Goal: Task Accomplishment & Management: Manage account settings

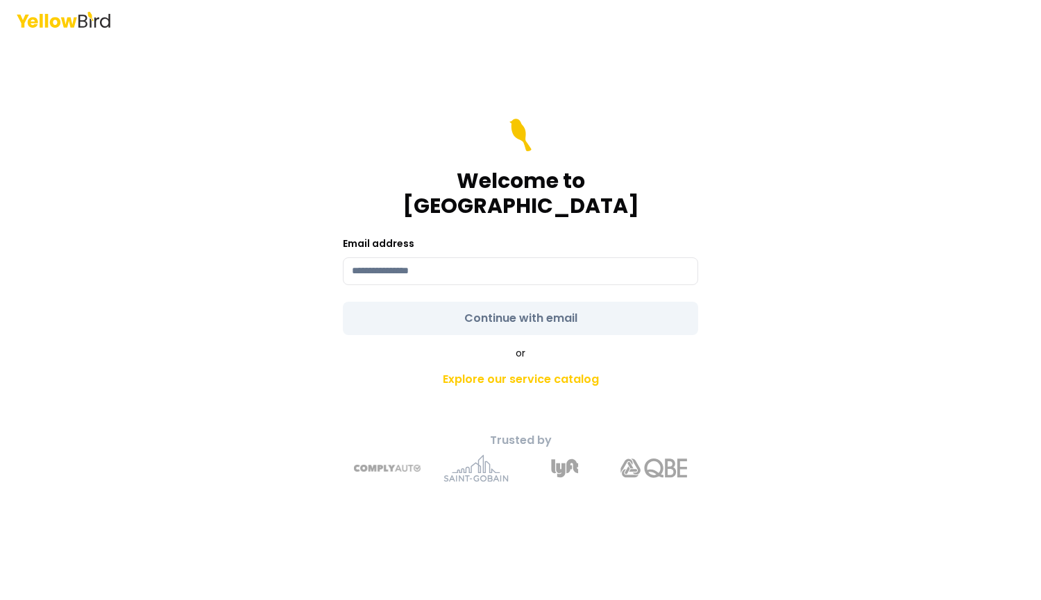
click at [380, 244] on div "Email address" at bounding box center [520, 260] width 355 height 50
click at [372, 260] on input at bounding box center [520, 271] width 355 height 28
type input "**********"
click at [650, 314] on form "**********" at bounding box center [520, 227] width 355 height 217
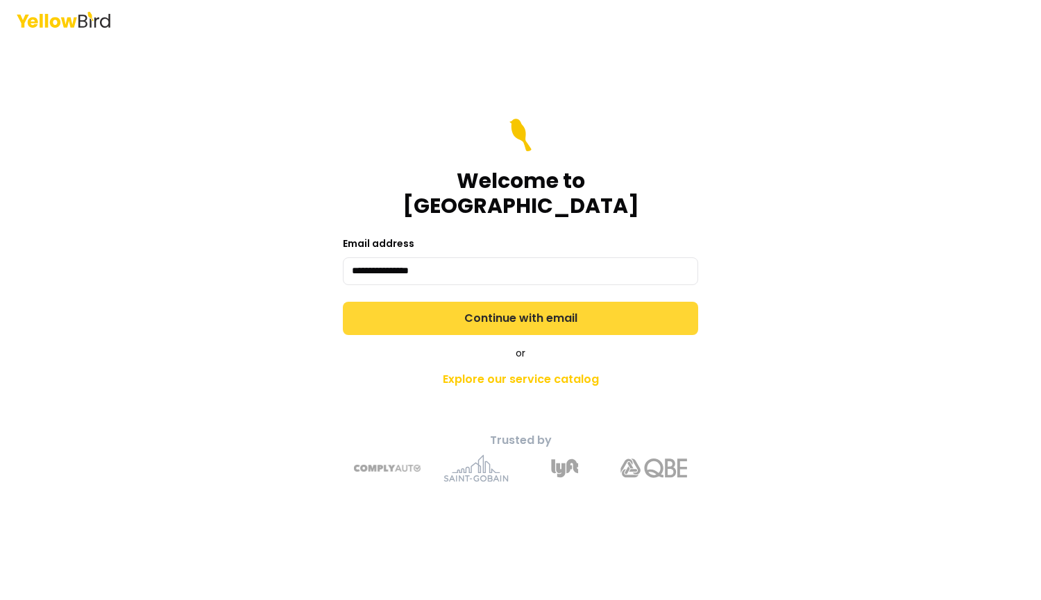
click at [591, 309] on button "Continue with email" at bounding box center [520, 318] width 355 height 33
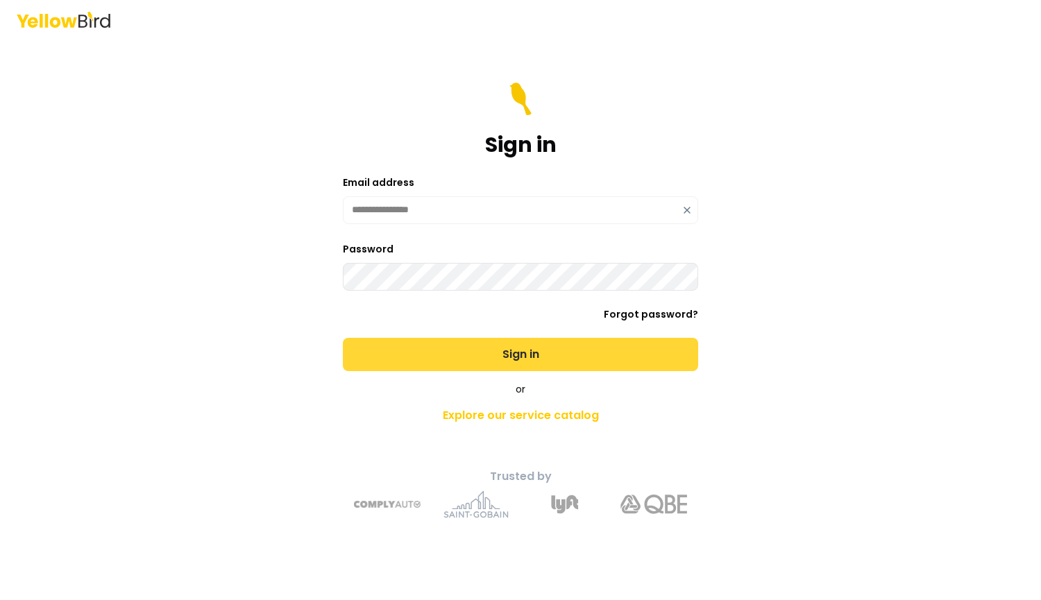
click at [542, 360] on button "Sign in" at bounding box center [520, 354] width 355 height 33
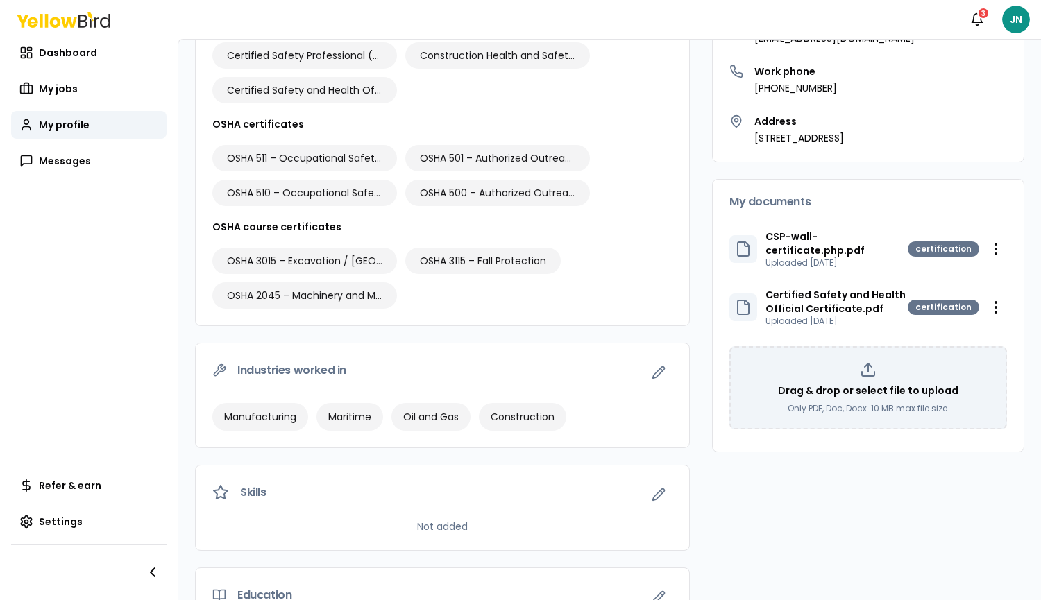
scroll to position [273, 0]
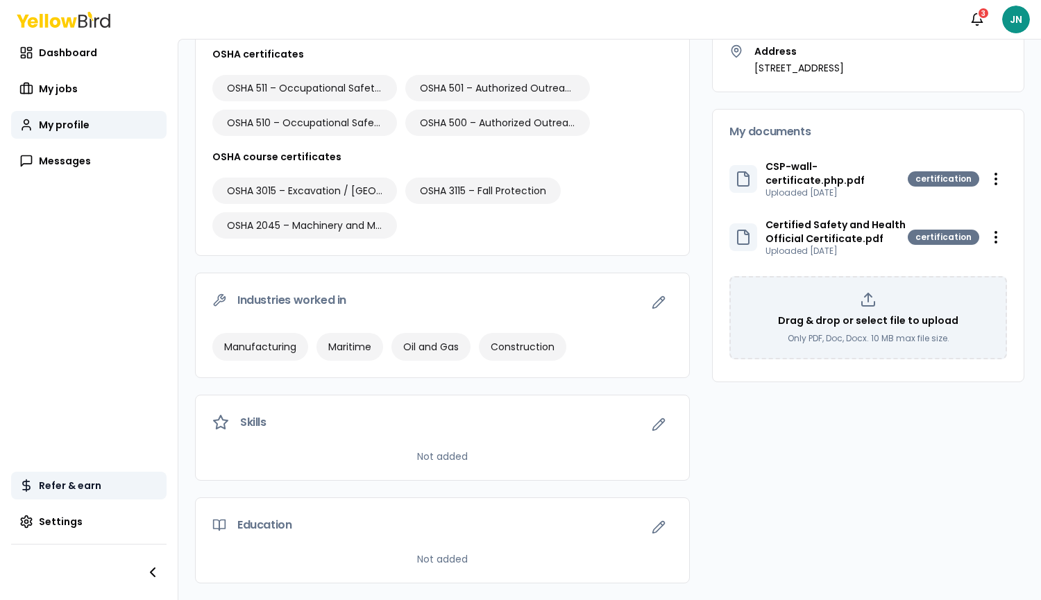
click at [72, 485] on span "Refer & earn" at bounding box center [70, 486] width 62 height 14
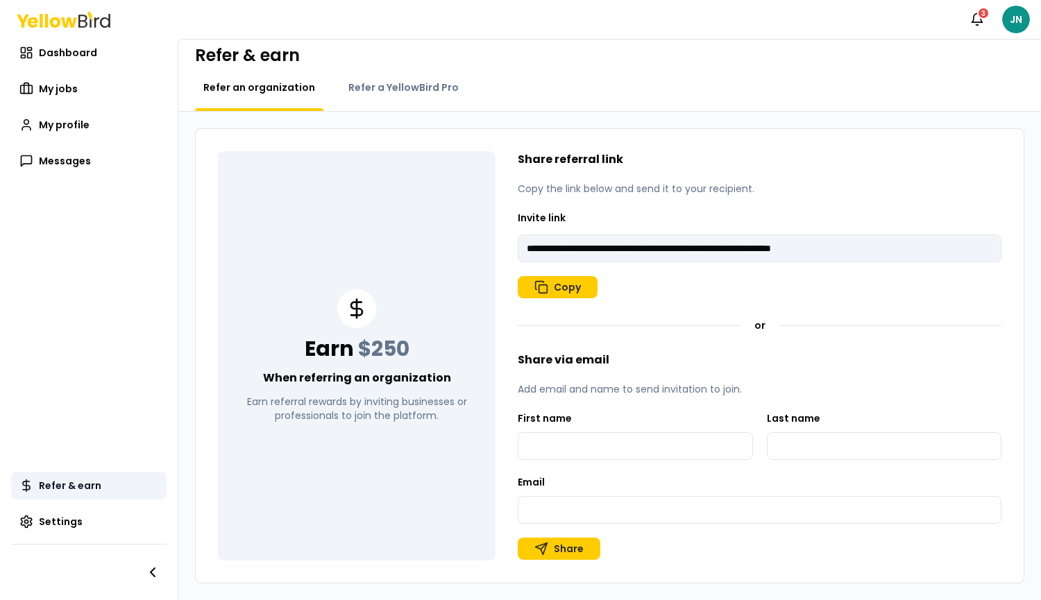
scroll to position [11, 0]
click at [388, 87] on span "Refer a YellowBird Pro" at bounding box center [403, 88] width 110 height 14
type input "**********"
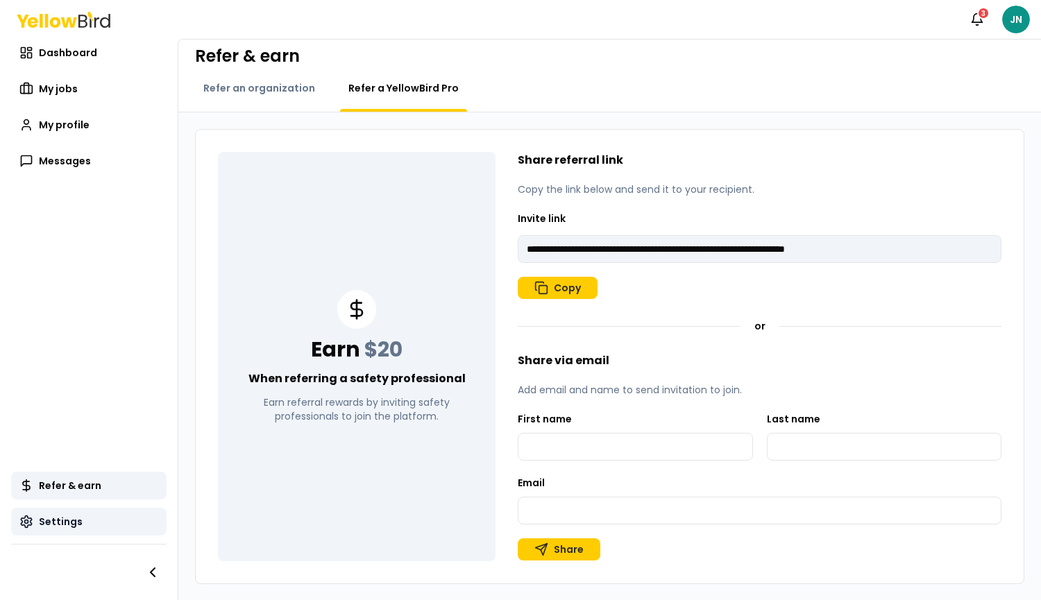
click at [78, 525] on span "Settings" at bounding box center [61, 522] width 44 height 14
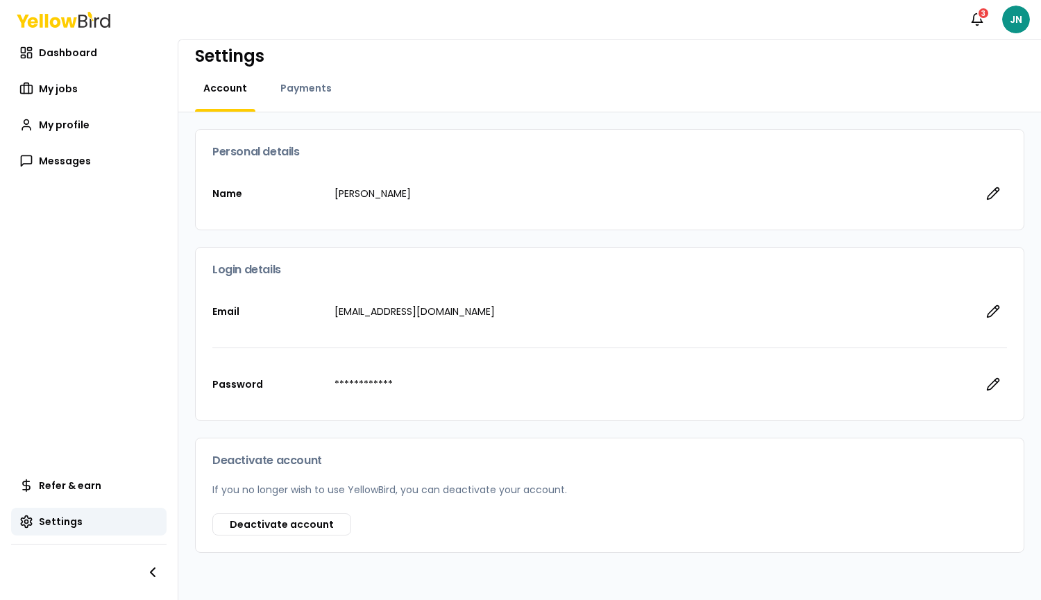
click at [309, 99] on div "Payments" at bounding box center [306, 96] width 68 height 31
click at [312, 89] on span "Payments" at bounding box center [305, 88] width 51 height 14
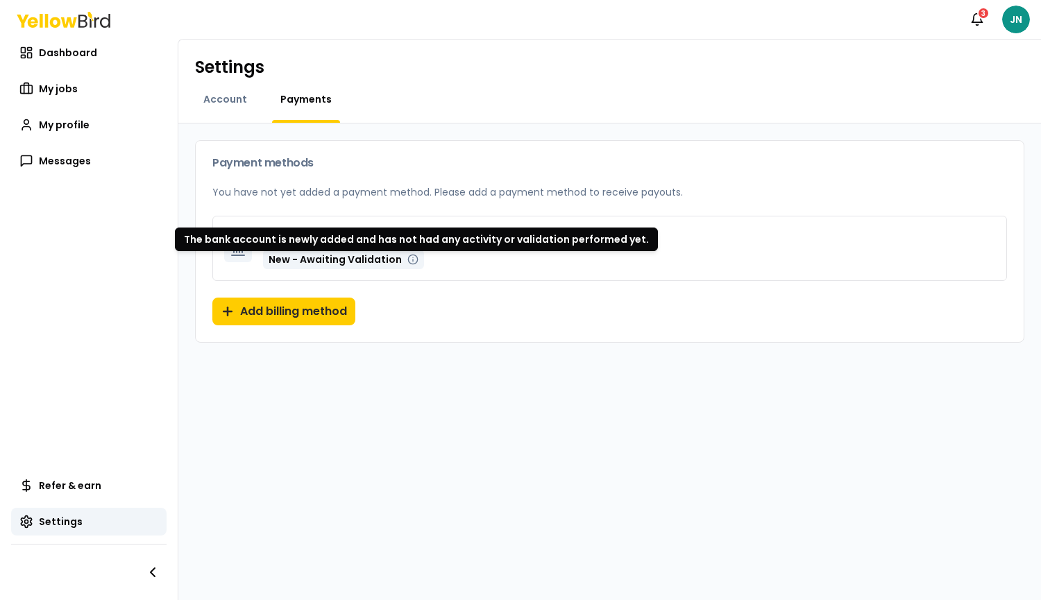
click at [407, 260] on icon at bounding box center [412, 259] width 11 height 11
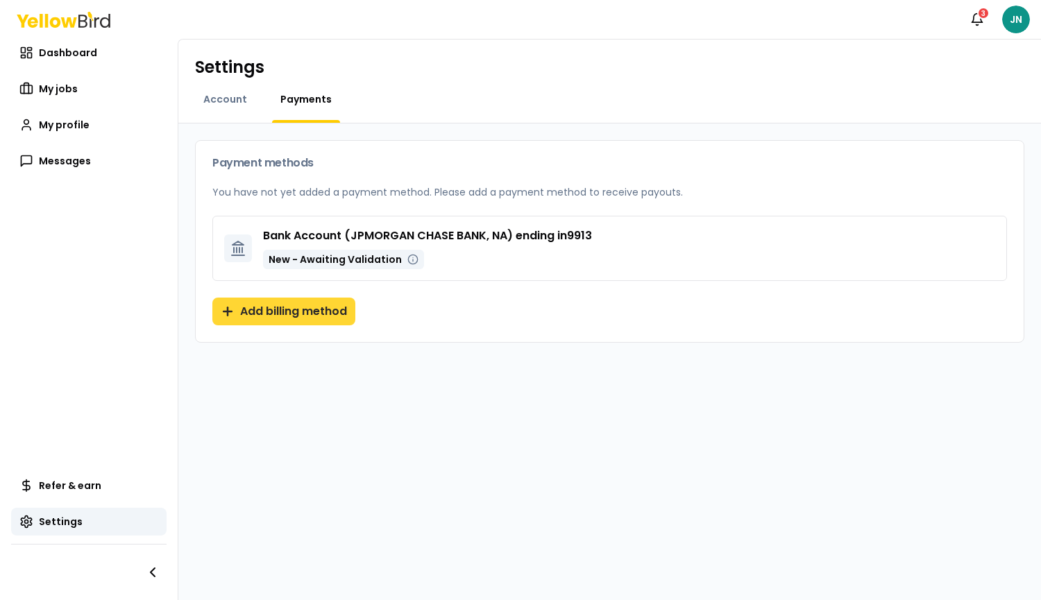
click at [292, 309] on button "Add billing method" at bounding box center [283, 312] width 143 height 28
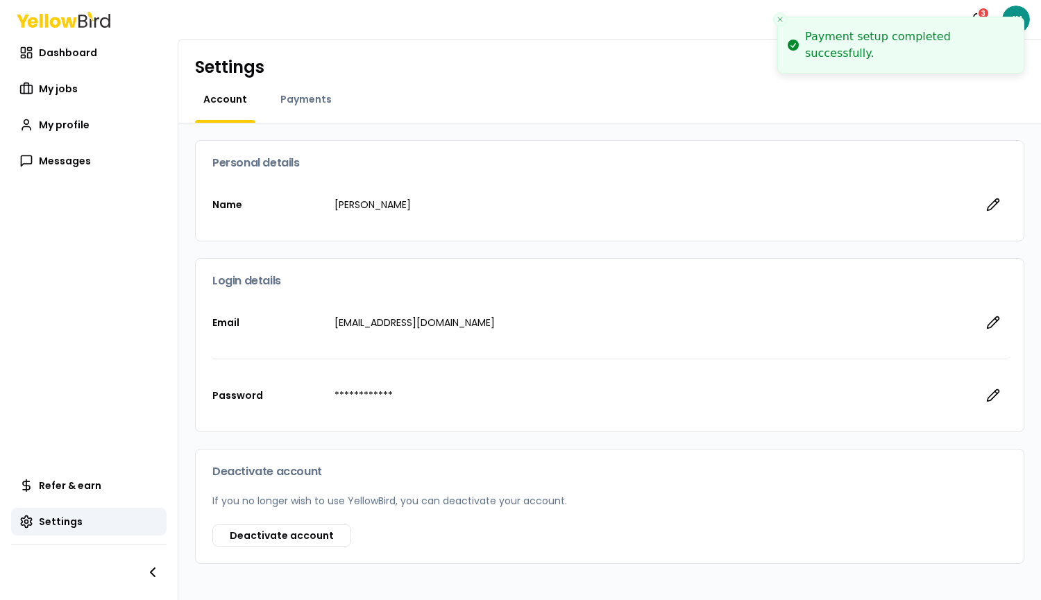
click at [303, 92] on div "Settings Account Payments" at bounding box center [609, 82] width 863 height 84
click at [302, 100] on span "Payments" at bounding box center [305, 99] width 51 height 14
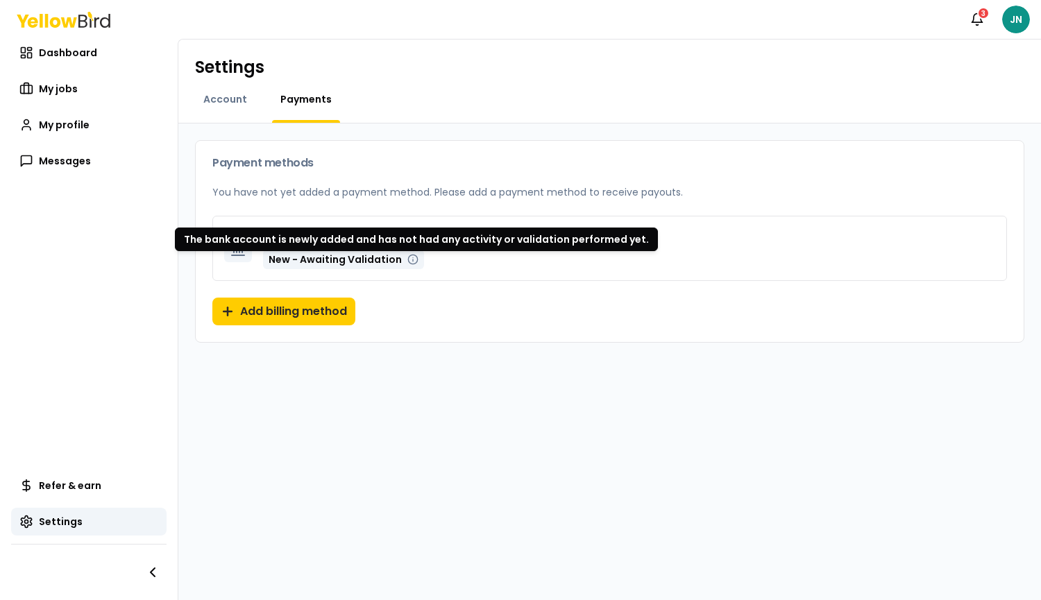
click at [408, 260] on icon at bounding box center [412, 259] width 11 height 11
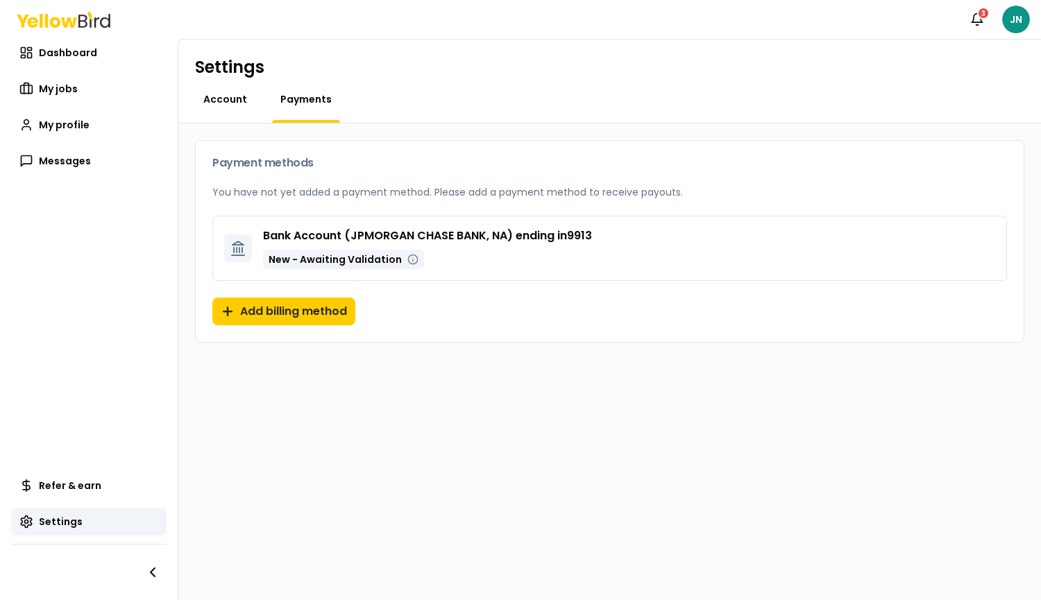
click at [208, 101] on span "Account" at bounding box center [225, 99] width 44 height 14
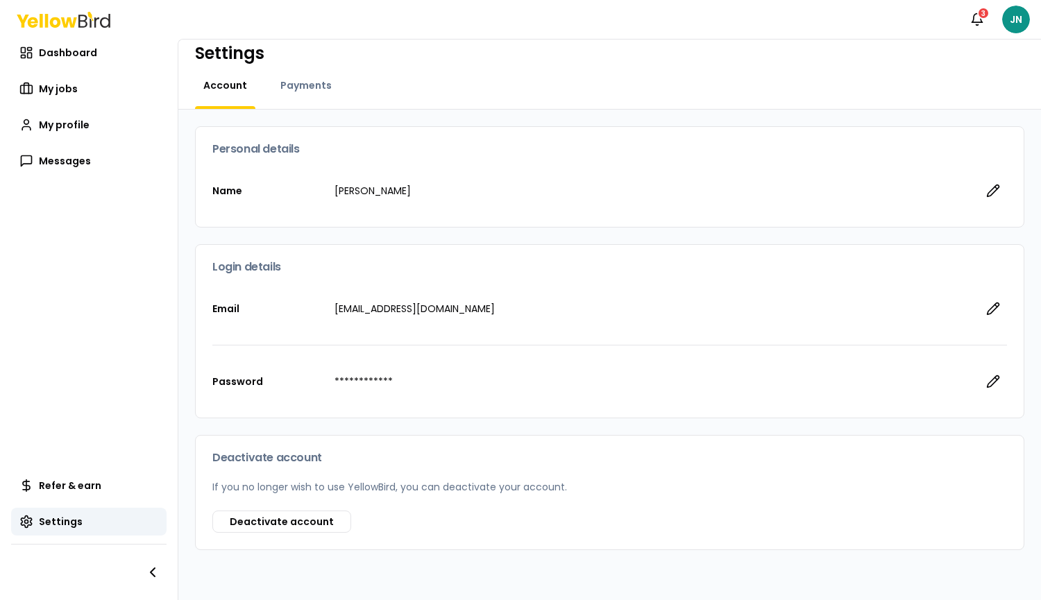
scroll to position [13, 0]
click at [70, 89] on span "My jobs" at bounding box center [58, 89] width 39 height 14
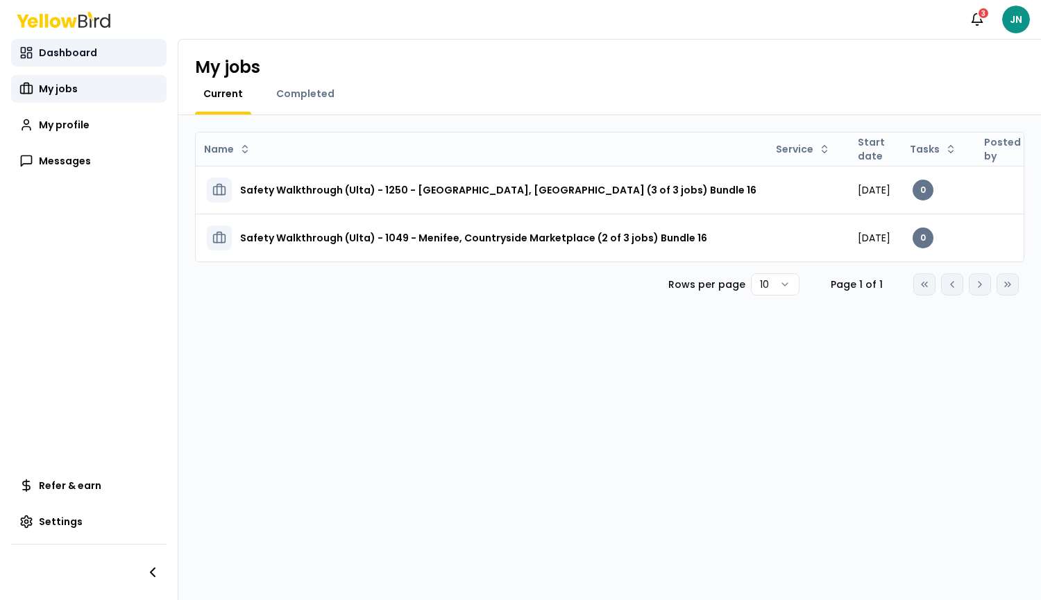
click at [82, 54] on span "Dashboard" at bounding box center [68, 53] width 58 height 14
